Goal: Task Accomplishment & Management: Use online tool/utility

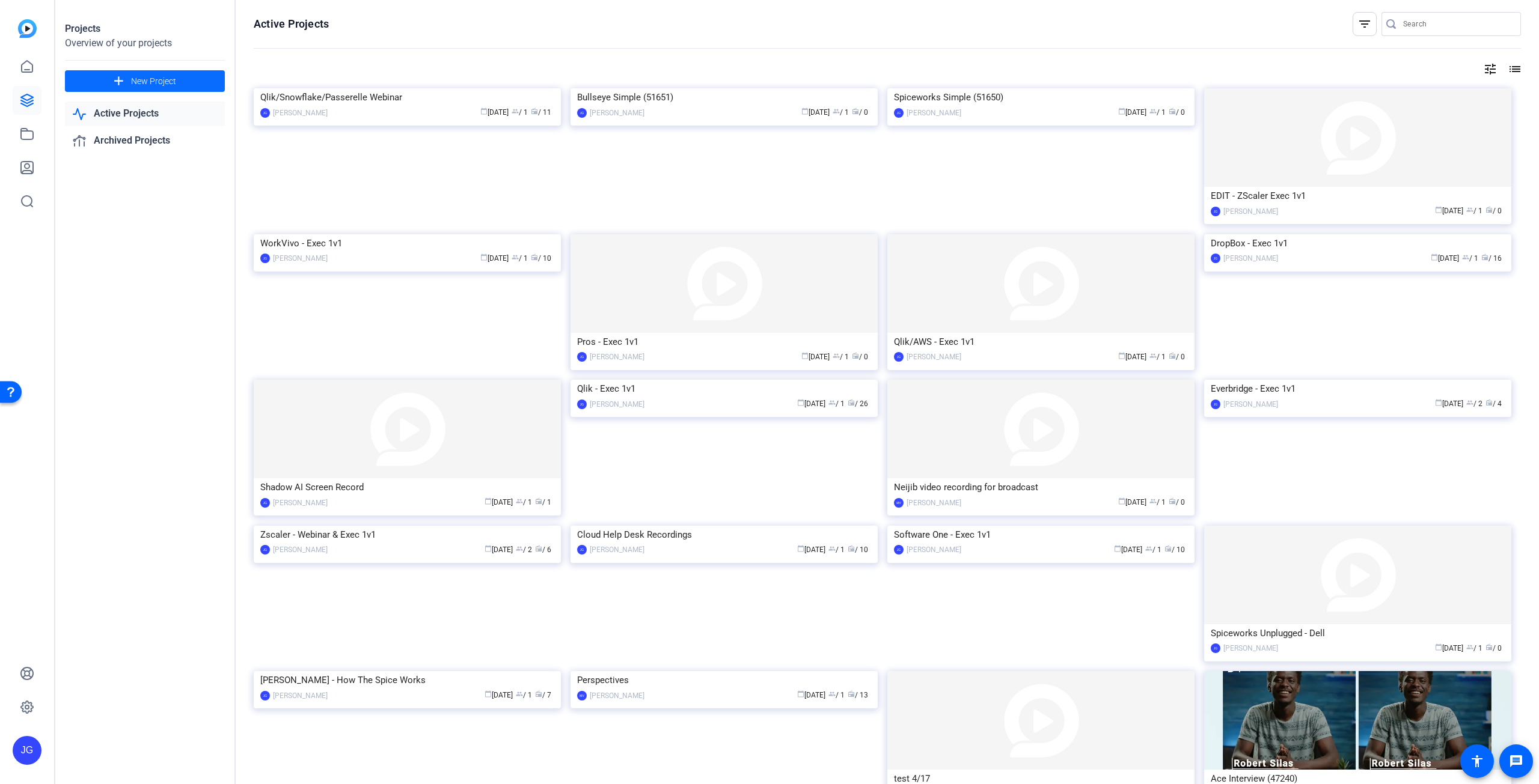
click at [165, 82] on span "New Project" at bounding box center [153, 81] width 45 height 13
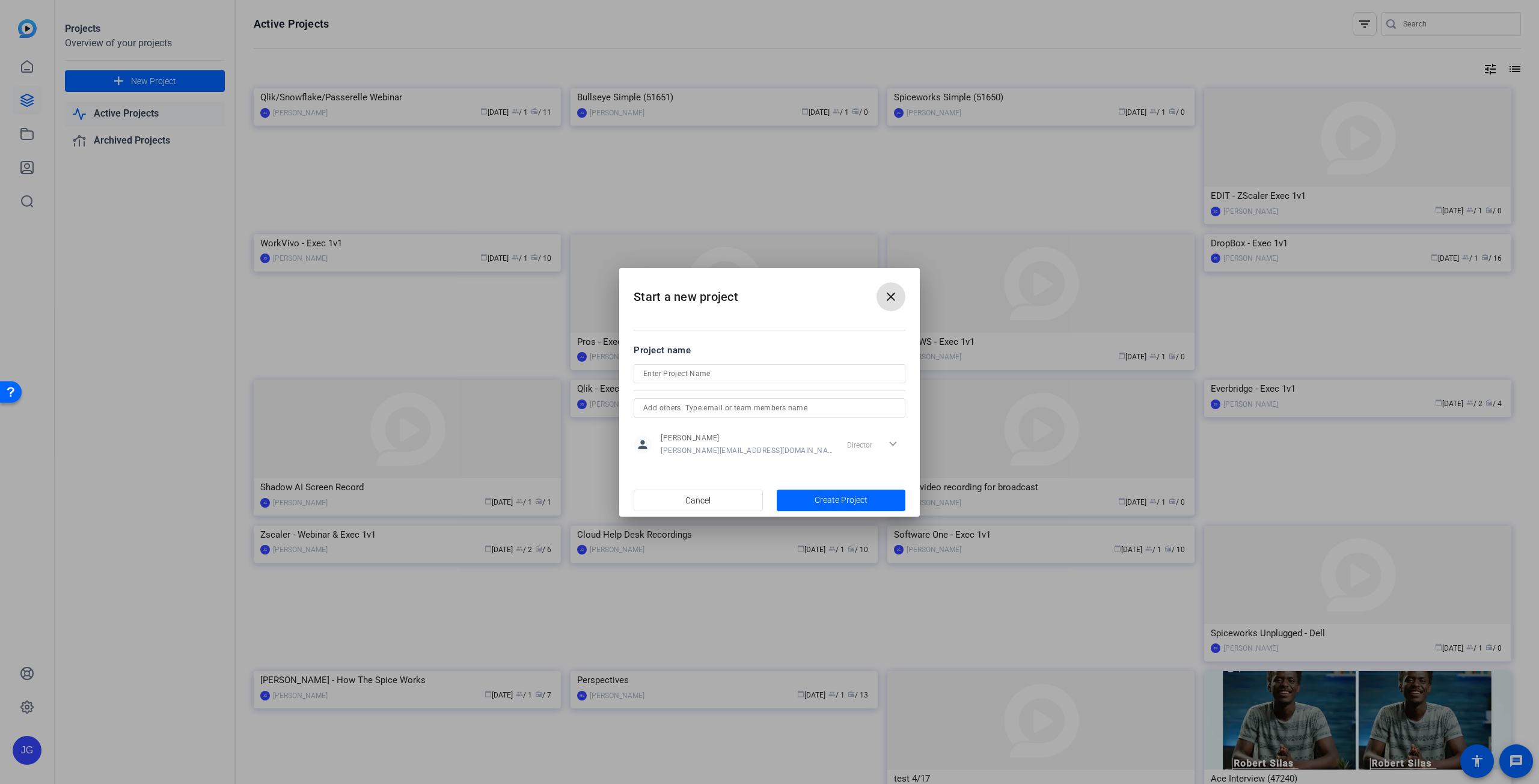
click at [698, 368] on input at bounding box center [769, 373] width 252 height 14
type input "The SpiceWorld 2025 Movie"
click at [852, 497] on span "Create Project" at bounding box center [841, 500] width 53 height 13
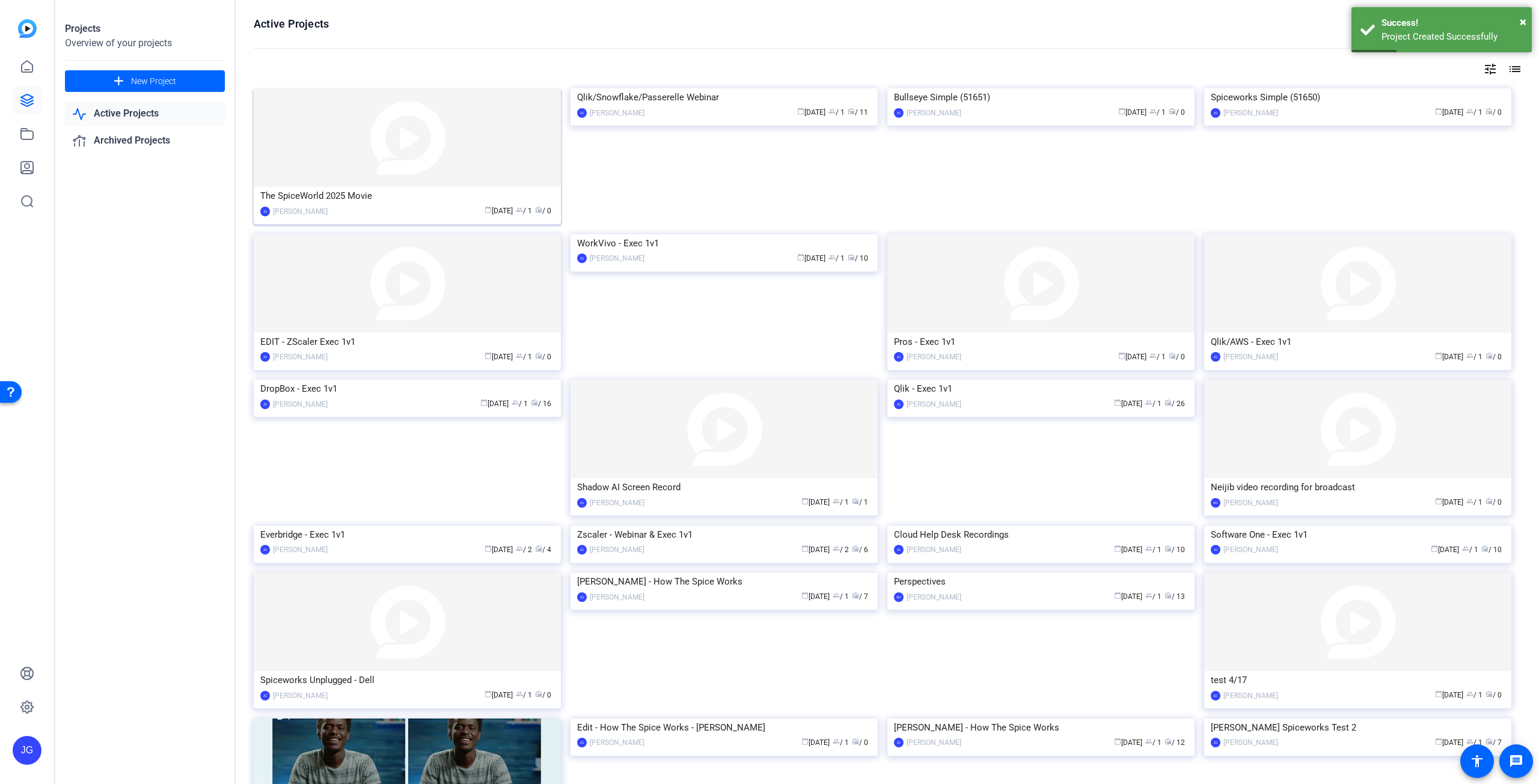
click at [433, 140] on img at bounding box center [407, 137] width 307 height 98
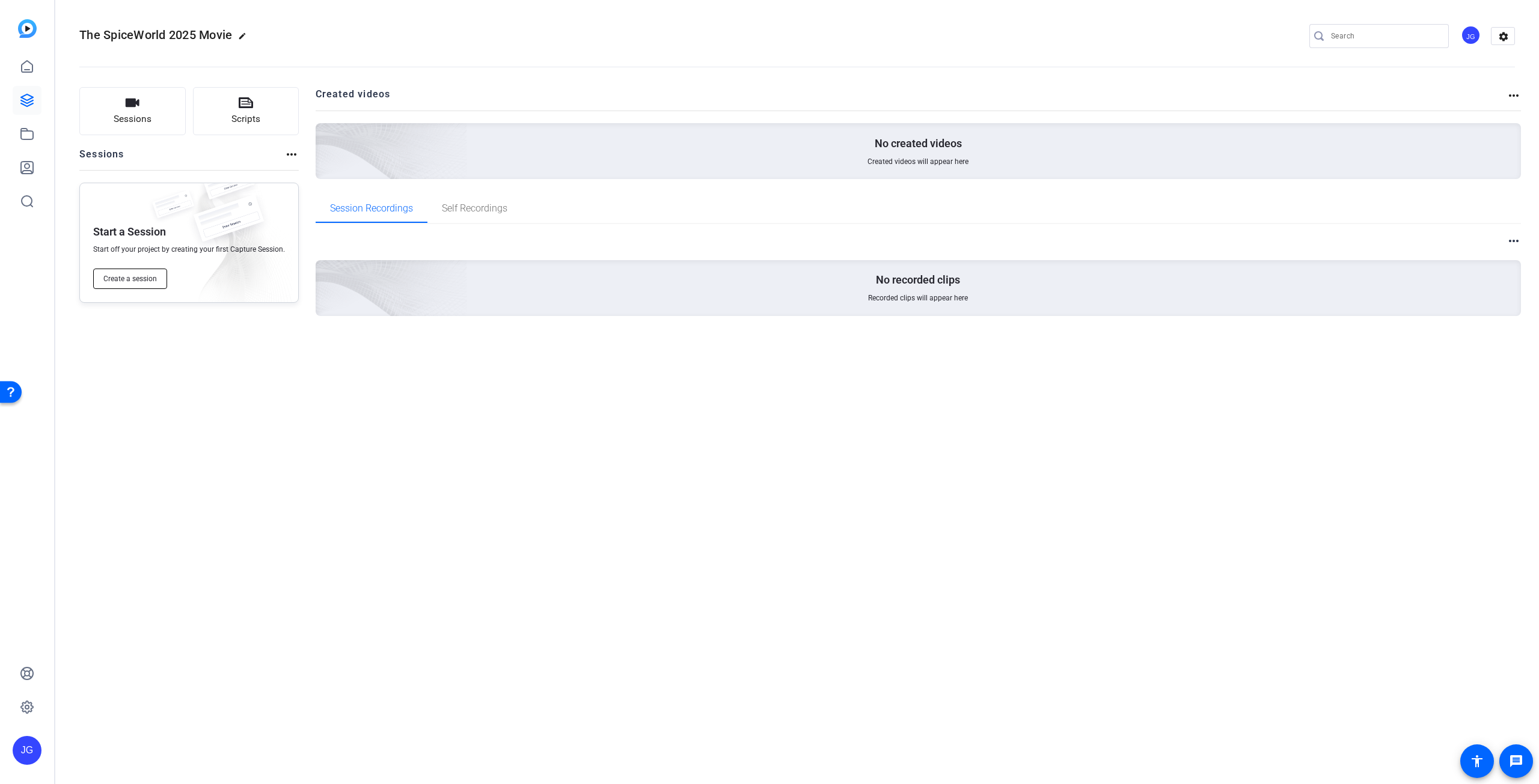
click at [126, 276] on span "Create a session" at bounding box center [130, 279] width 53 height 9
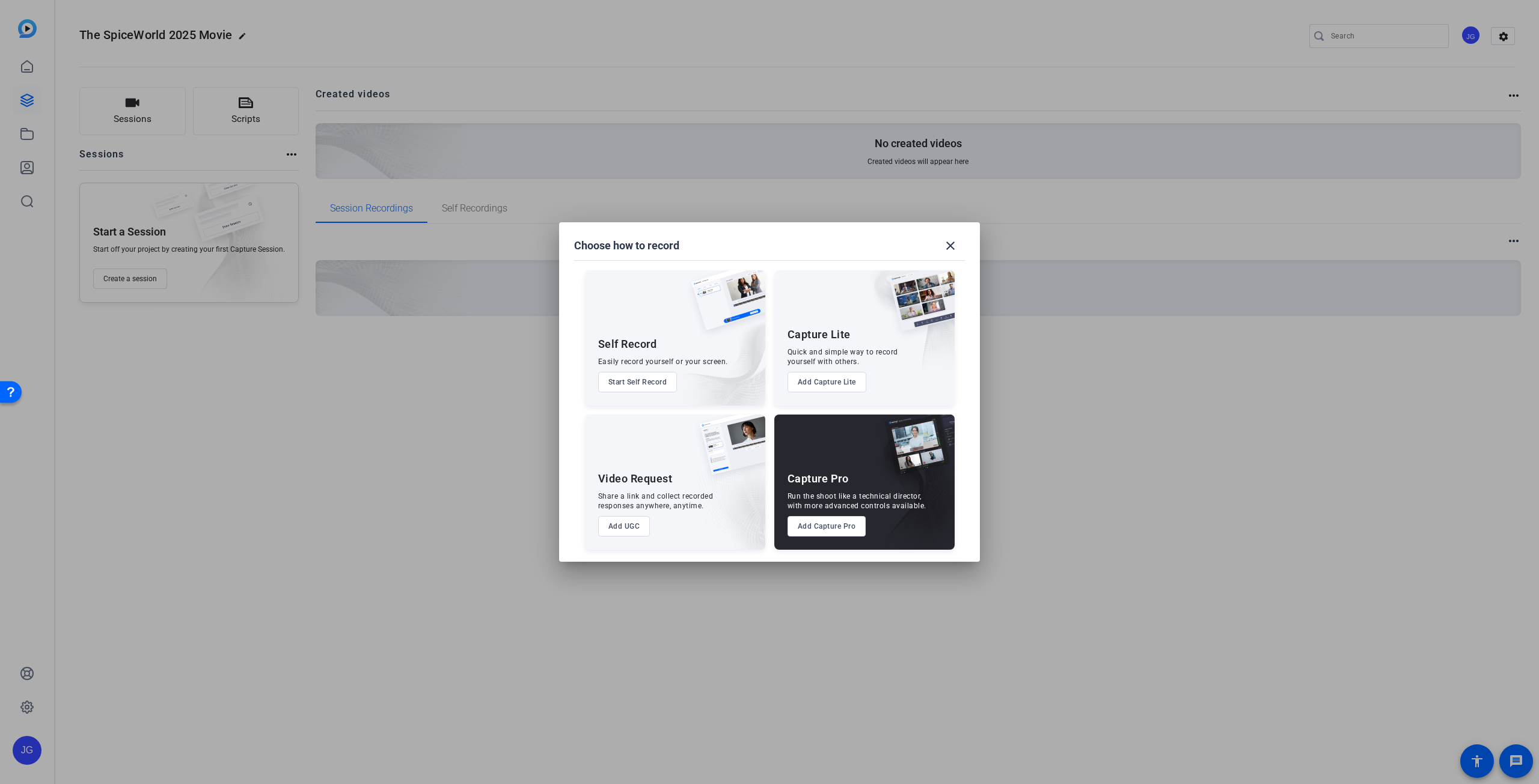
click at [831, 530] on button "Add Capture Pro" at bounding box center [827, 526] width 79 height 21
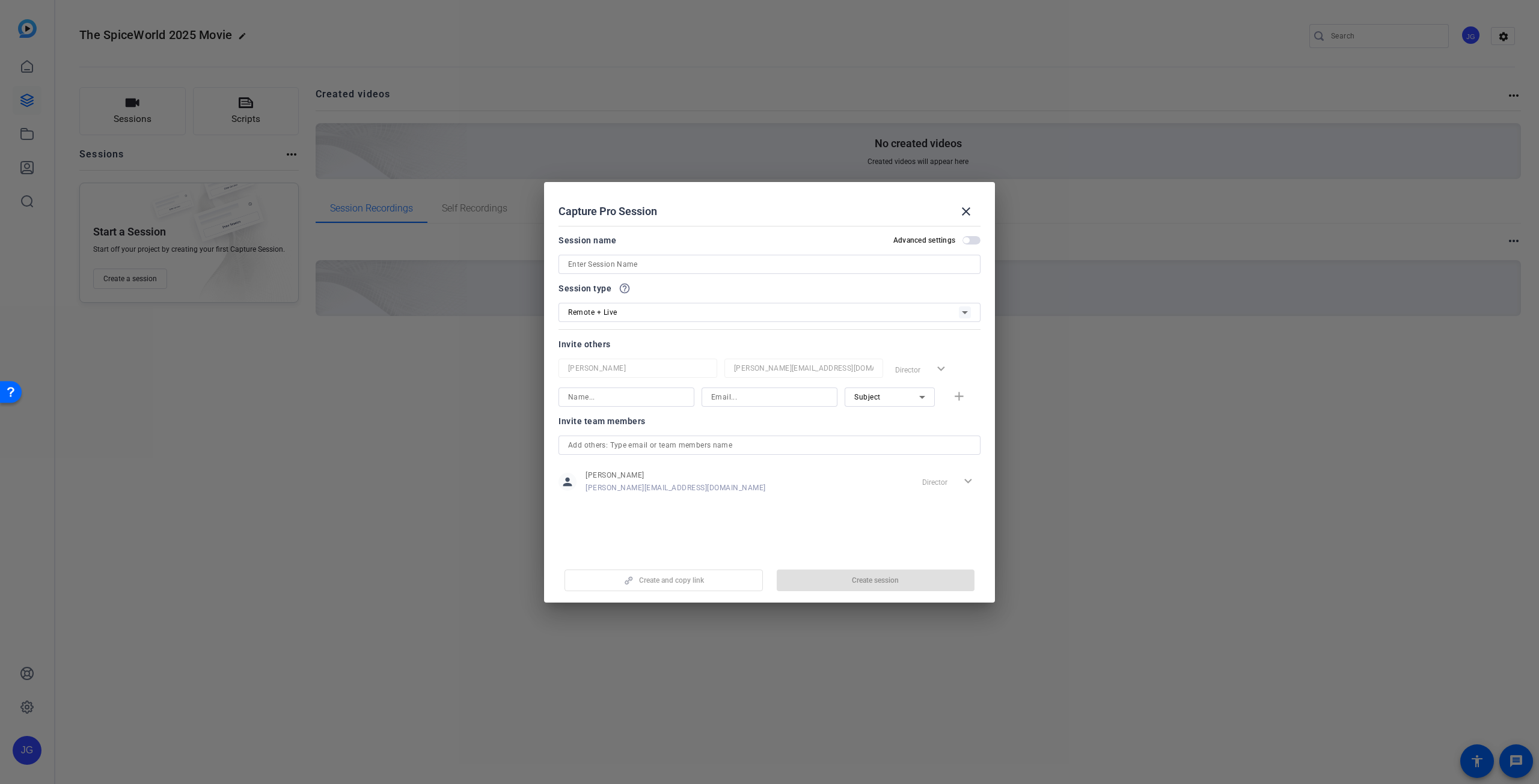
click at [609, 259] on input at bounding box center [769, 264] width 403 height 14
type input "The SpiceWorld 2025 Movie"
click at [881, 582] on span "Create session" at bounding box center [875, 580] width 47 height 9
